Goal: Transaction & Acquisition: Purchase product/service

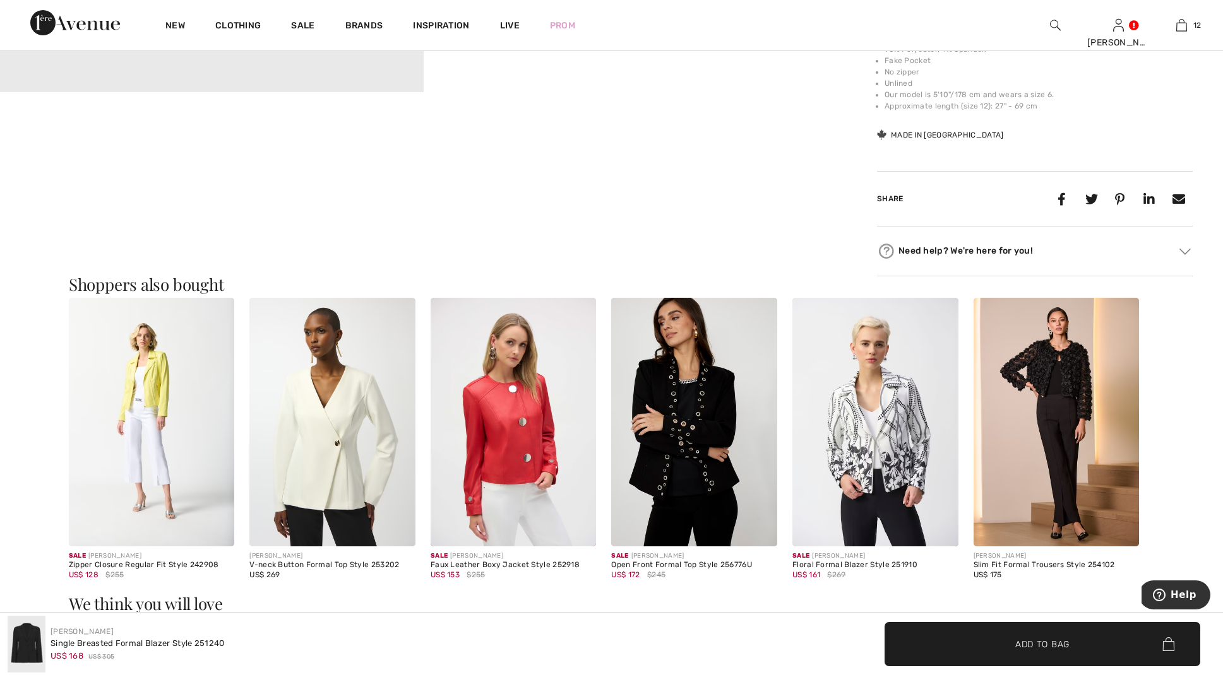
scroll to position [691, 0]
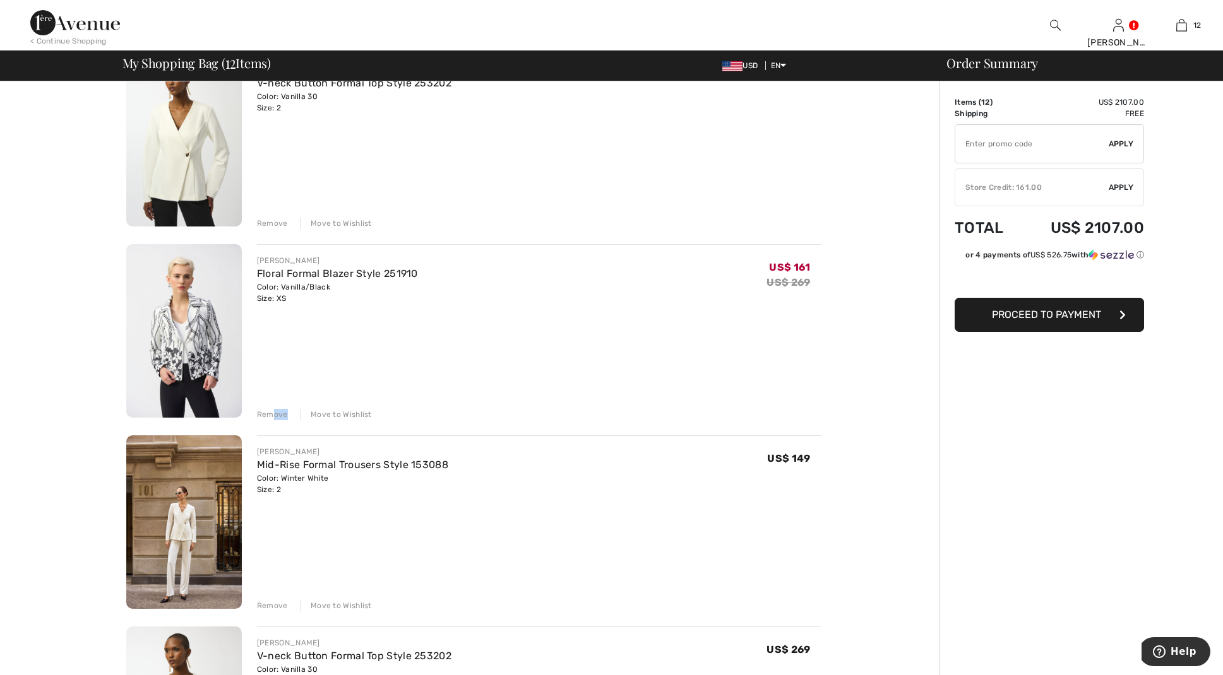
scroll to position [1654, 0]
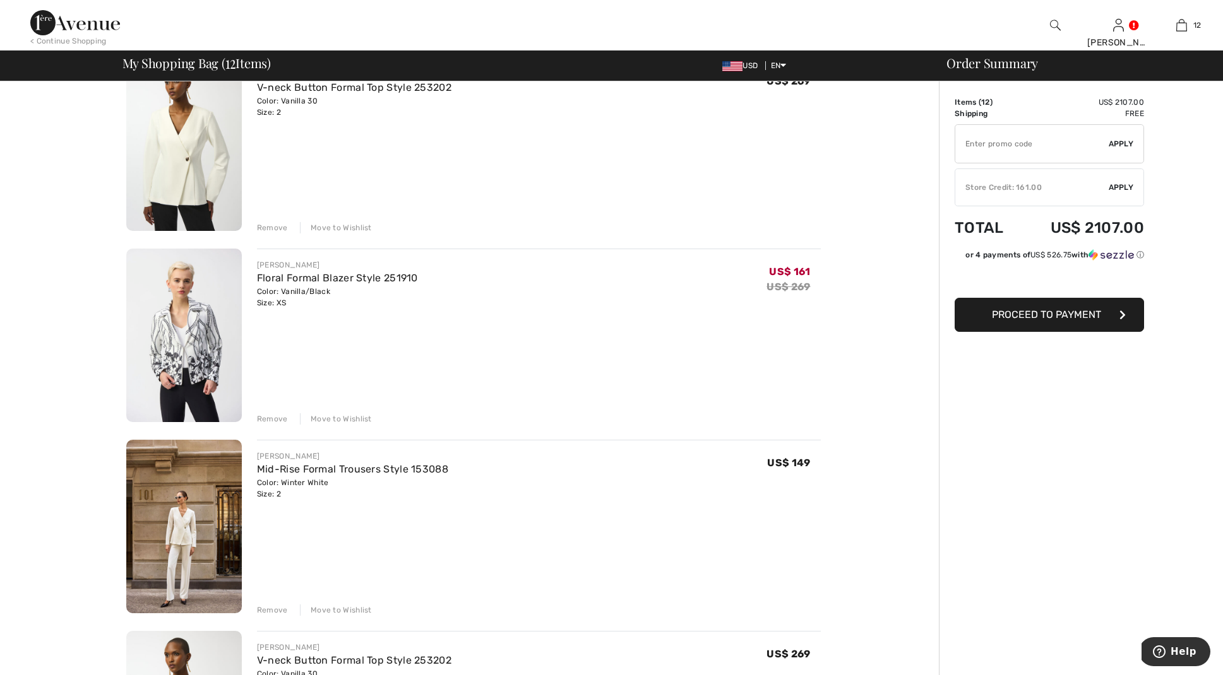
click at [270, 419] on div "Remove" at bounding box center [272, 418] width 31 height 11
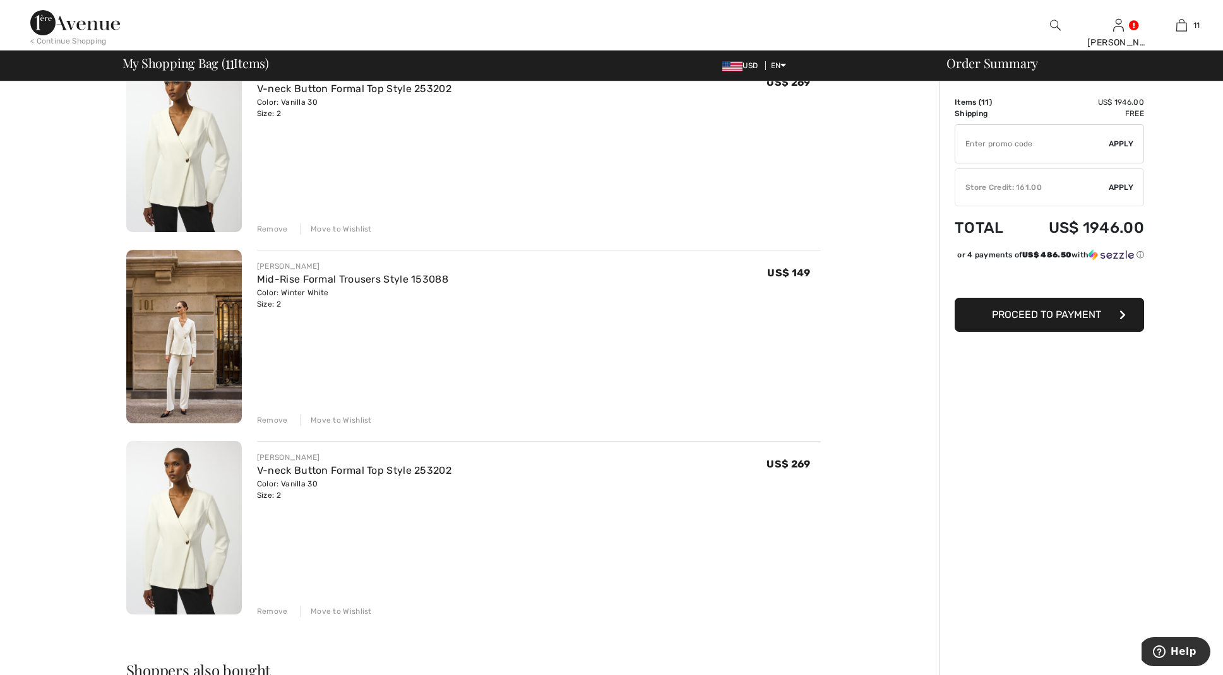
click at [266, 610] on div "Remove" at bounding box center [272, 611] width 31 height 11
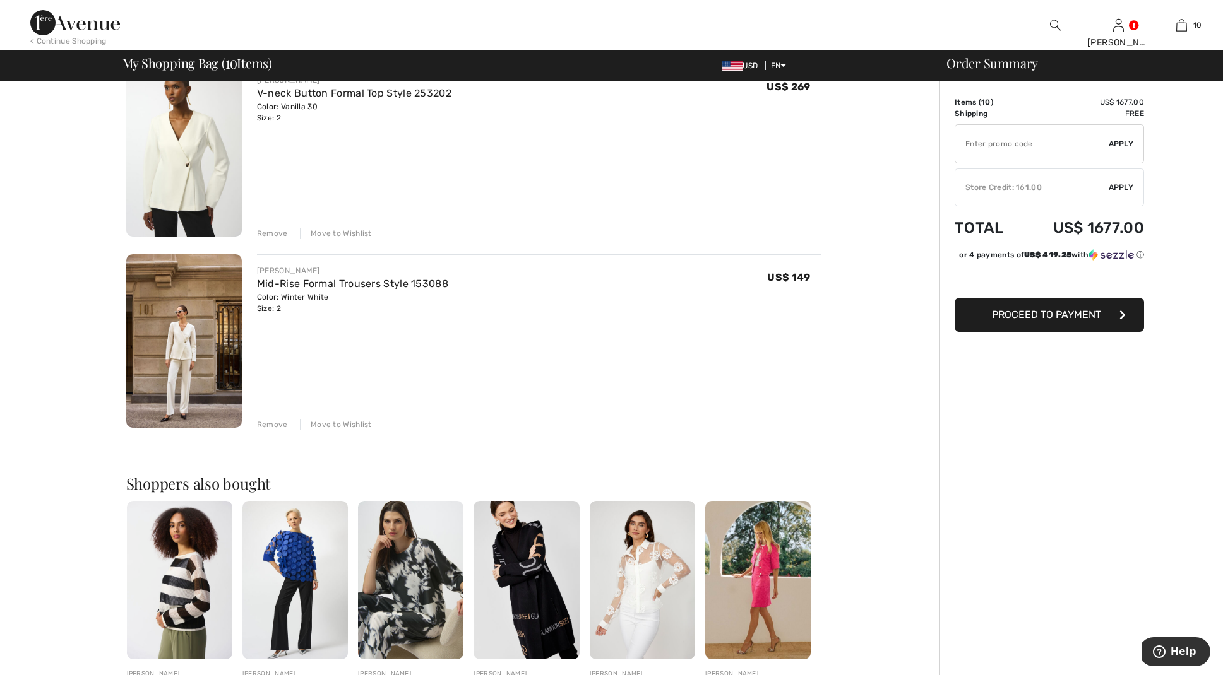
scroll to position [1649, 0]
click at [1022, 311] on span "Proceed to Payment" at bounding box center [1046, 315] width 109 height 12
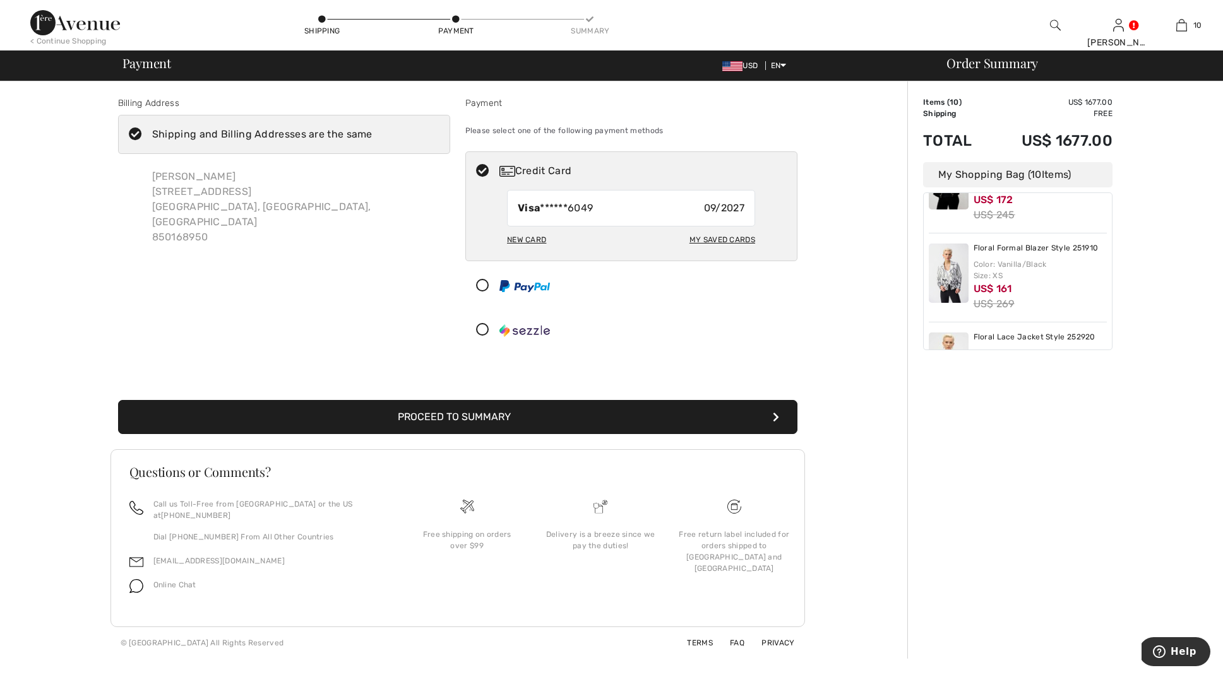
click at [525, 237] on div "New Card" at bounding box center [526, 239] width 39 height 21
radio input "true"
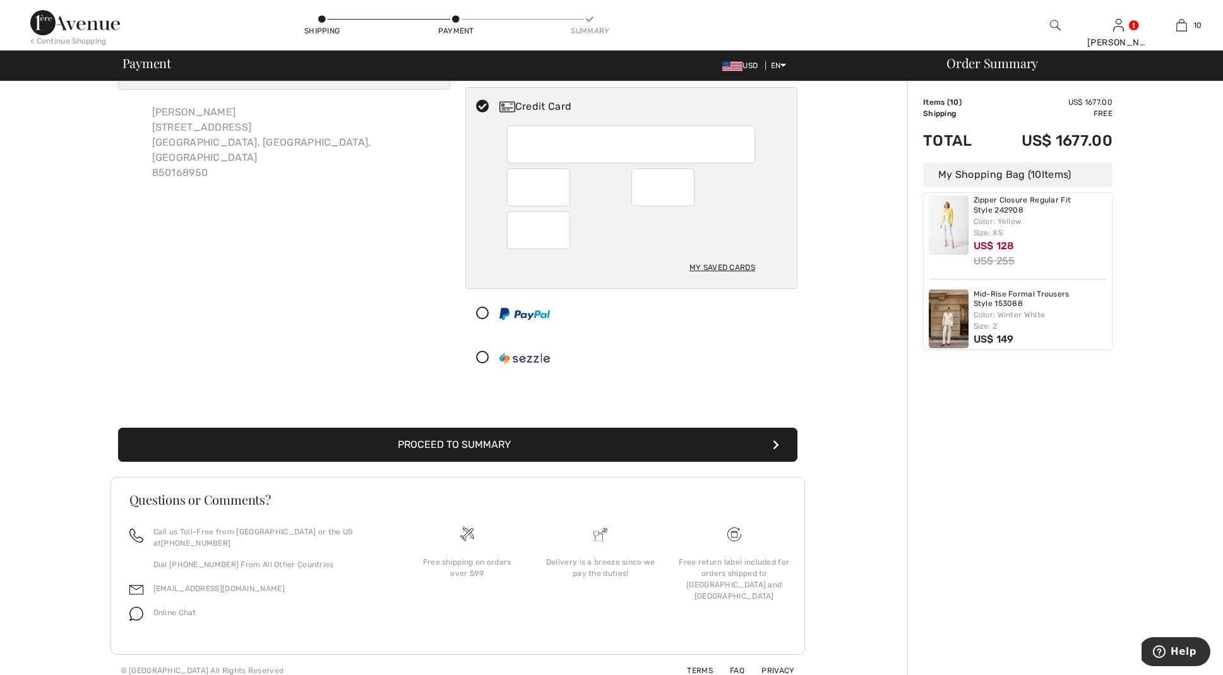
scroll to position [548, 0]
click at [991, 264] on s "US$ 255" at bounding box center [994, 264] width 42 height 12
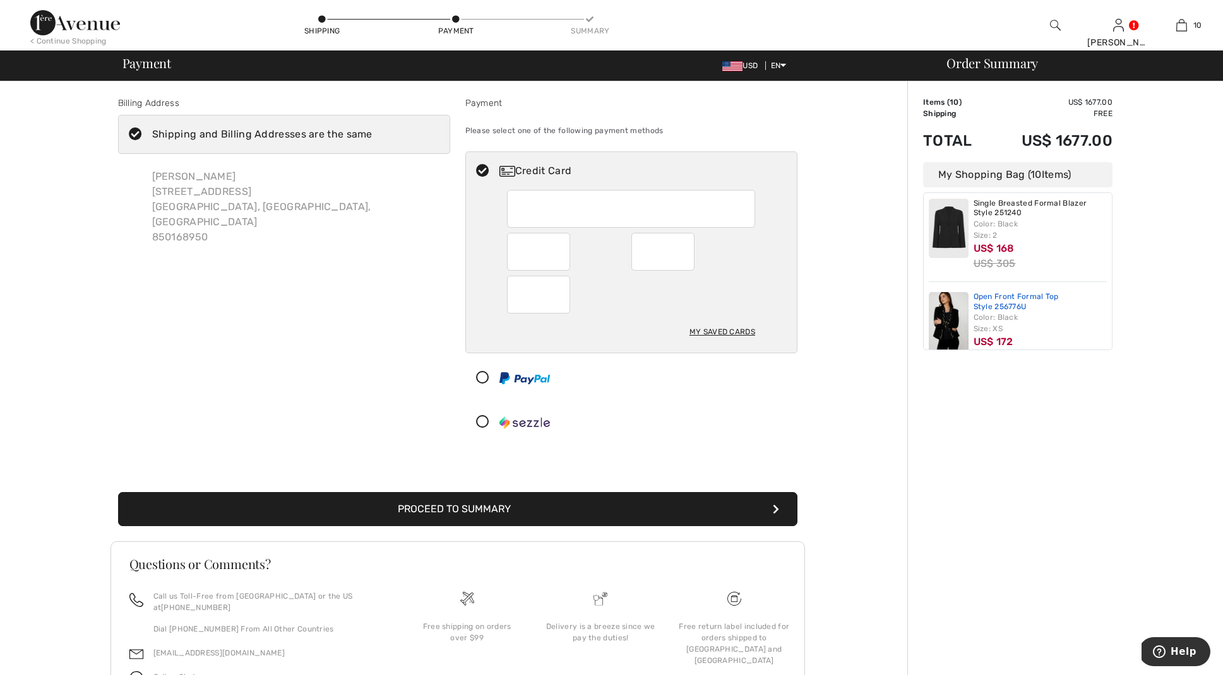
scroll to position [90, 0]
